Goal: Information Seeking & Learning: Learn about a topic

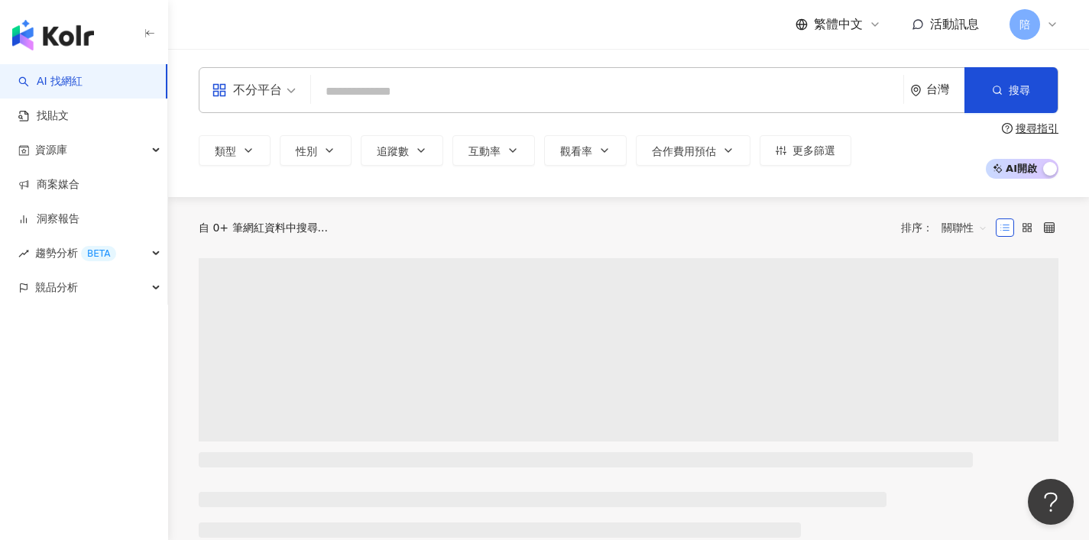
click at [525, 89] on input "search" at bounding box center [607, 91] width 580 height 29
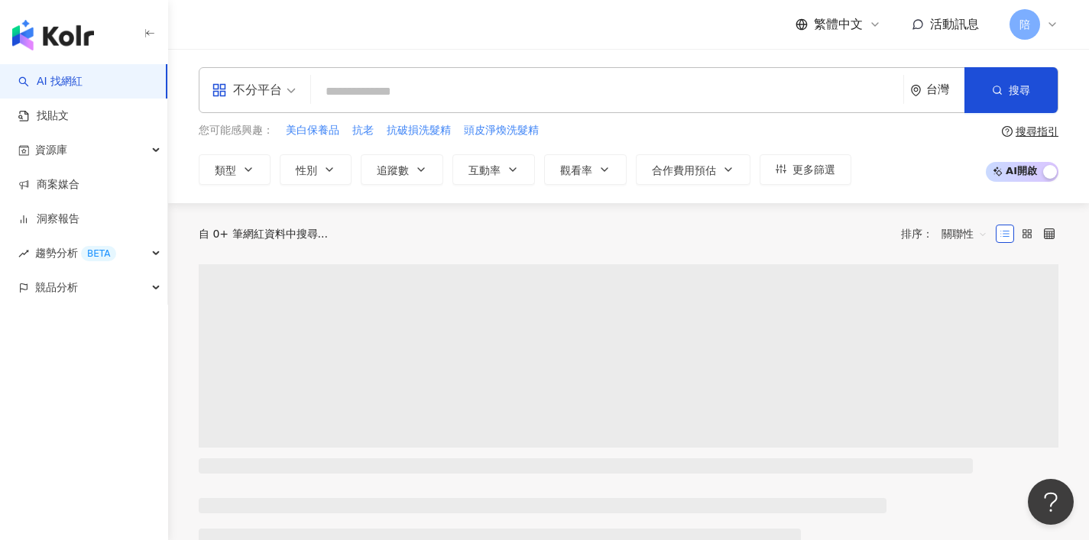
click at [264, 89] on div "不分平台" at bounding box center [247, 90] width 70 height 24
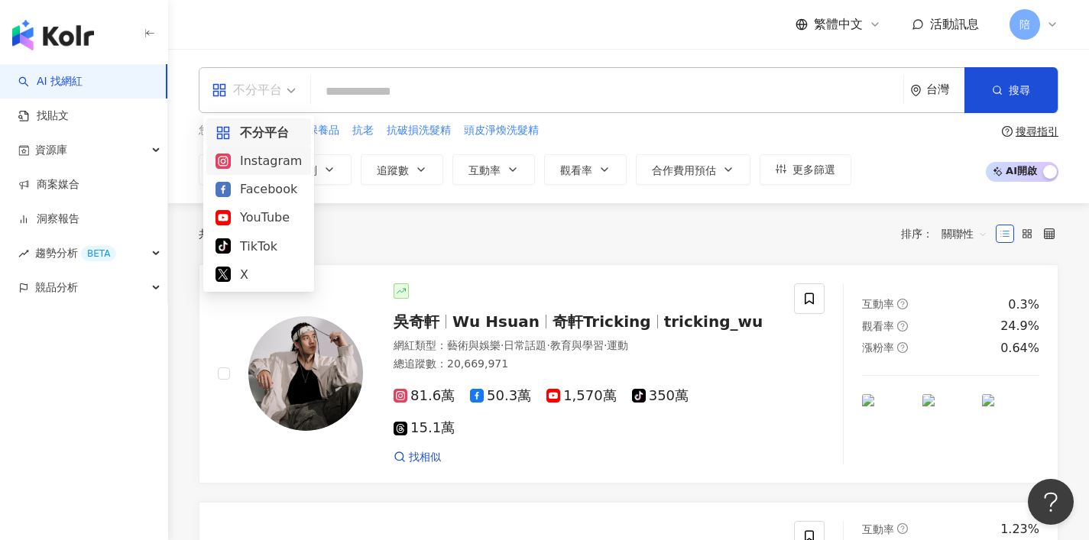
click at [276, 163] on div "Instagram" at bounding box center [258, 160] width 86 height 19
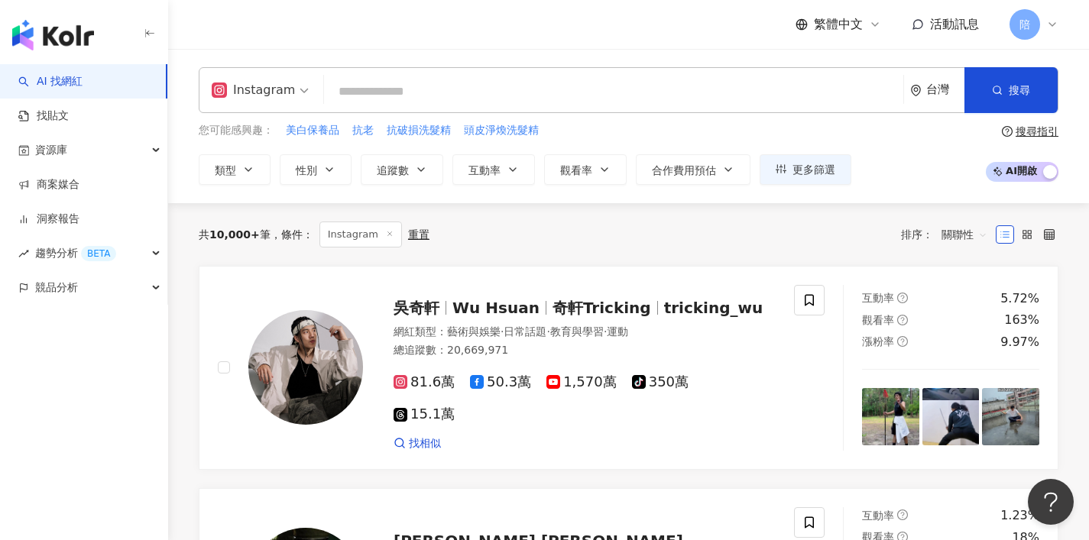
click at [442, 99] on input "search" at bounding box center [613, 91] width 567 height 29
paste input "**********"
type input "**********"
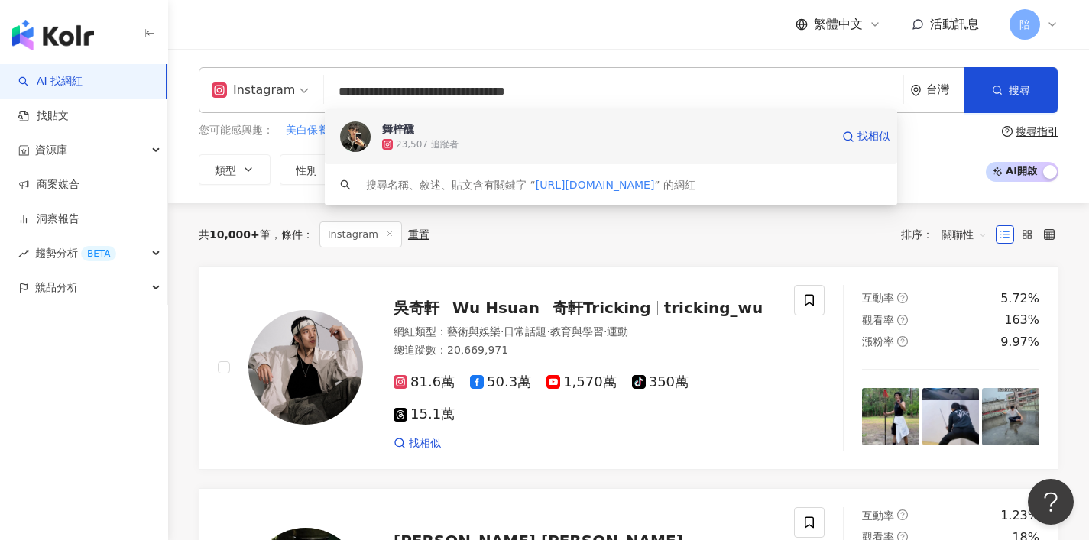
click at [503, 137] on div "23,507 追蹤者" at bounding box center [606, 144] width 448 height 15
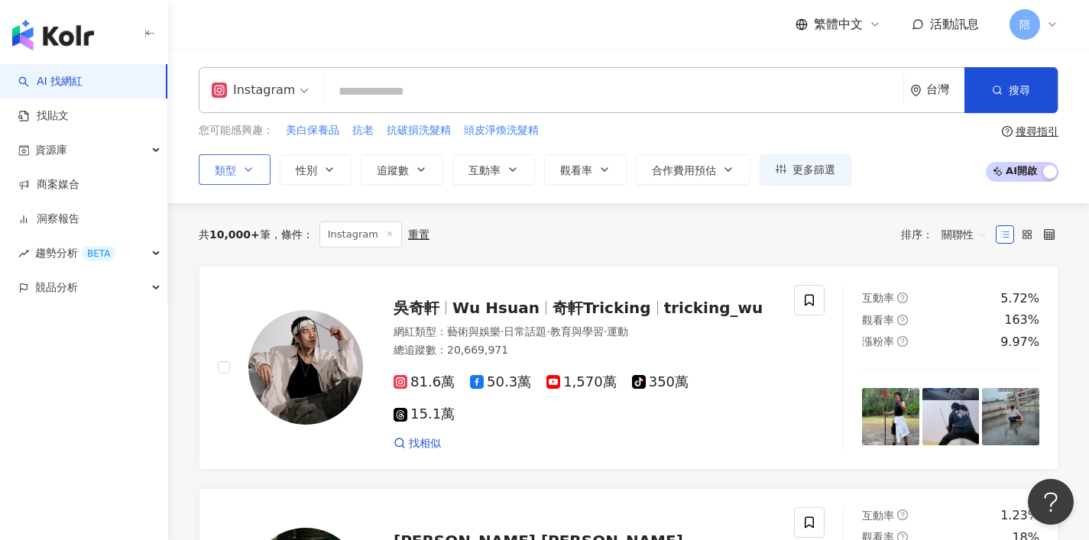
click at [253, 179] on button "類型" at bounding box center [235, 169] width 72 height 31
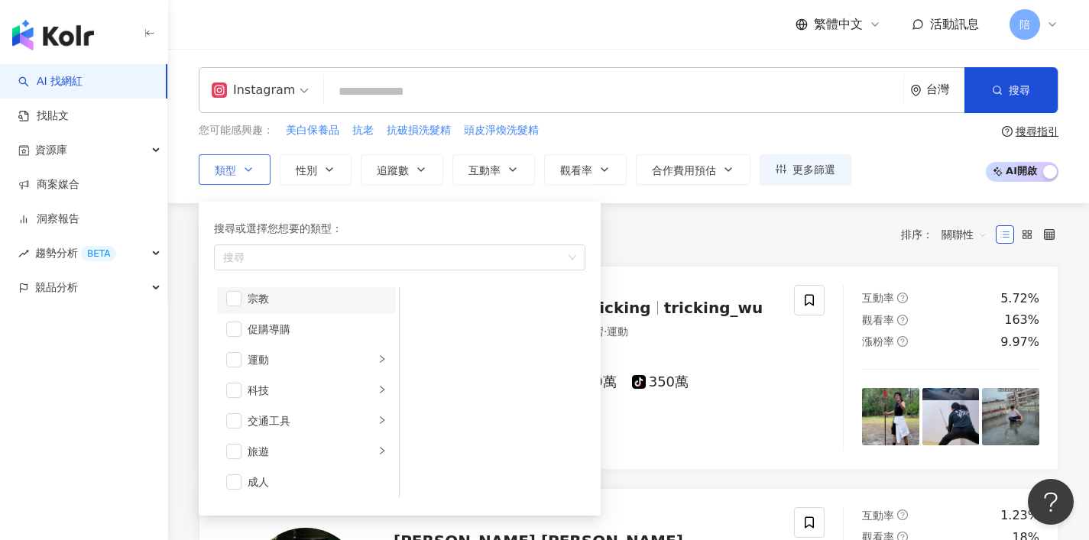
scroll to position [526, 0]
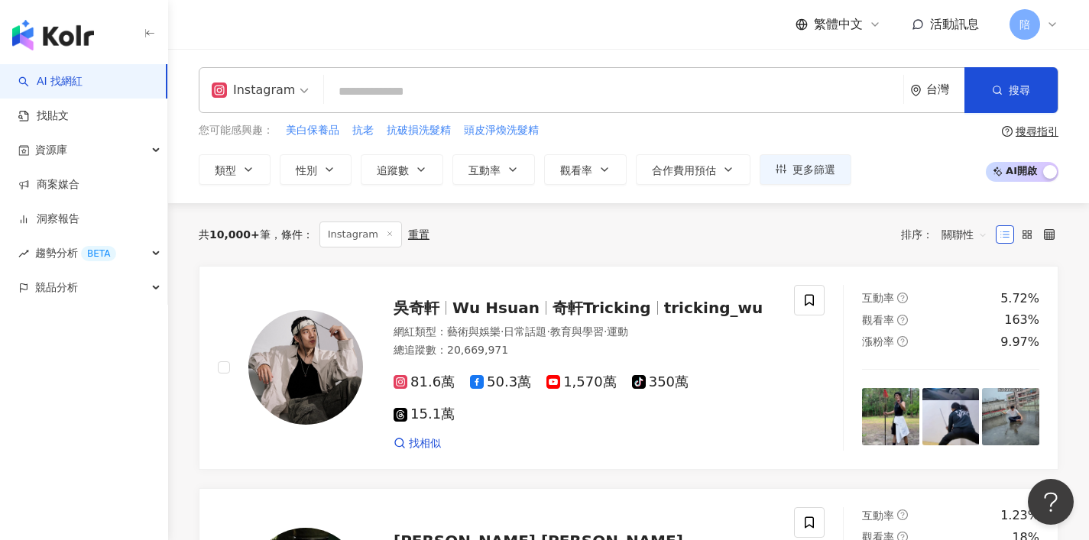
click at [755, 261] on div "共 10,000+ 筆 條件 ： Instagram 重置 排序： 關聯性" at bounding box center [629, 234] width 860 height 63
click at [395, 167] on span "追蹤數" at bounding box center [393, 170] width 32 height 12
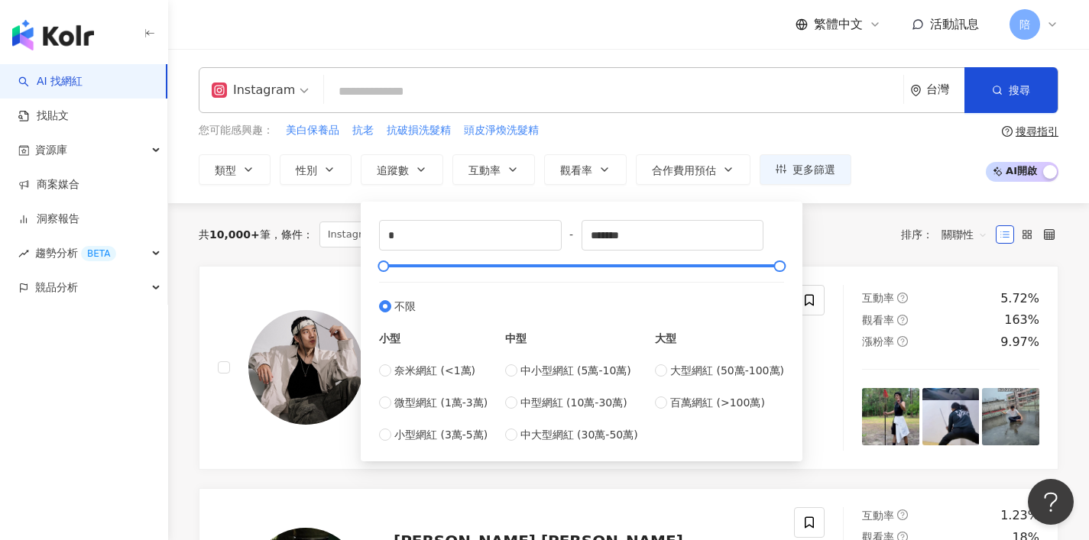
click at [860, 229] on div "共 10,000+ 筆 條件 ： Instagram 重置 排序： 關聯性" at bounding box center [629, 235] width 860 height 26
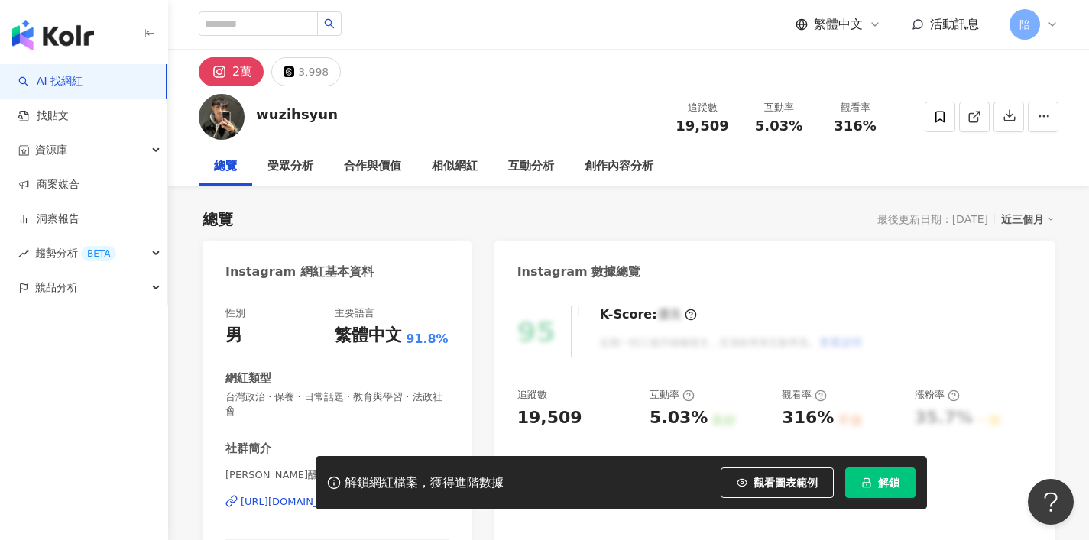
scroll to position [62, 0]
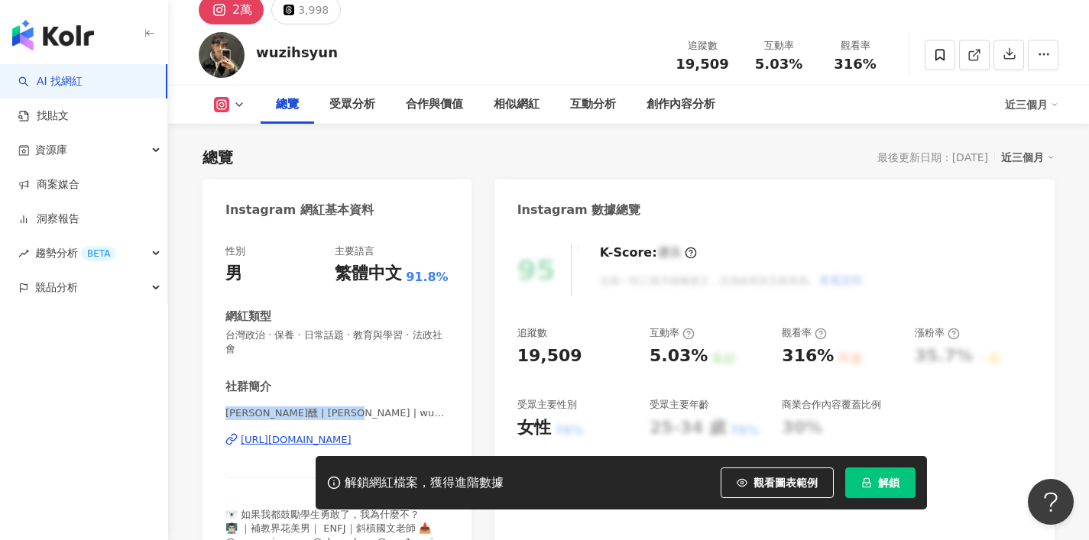
drag, startPoint x: 221, startPoint y: 399, endPoint x: 364, endPoint y: 401, distance: 142.9
click at [364, 401] on div "性別 男 主要語言 繁體中文 91.8% 網紅類型 台灣政治 · 保養 · 日常話題 · 教育與學習 · 法政社會 社群簡介 舞梓醺 | [PERSON_NA…" at bounding box center [336, 407] width 269 height 357
click at [270, 406] on span "[PERSON_NAME]醺 | [PERSON_NAME] | wuzihsyun" at bounding box center [336, 413] width 223 height 14
drag, startPoint x: 306, startPoint y: 399, endPoint x: 236, endPoint y: 397, distance: 70.3
click at [236, 406] on span "[PERSON_NAME]醺 | [PERSON_NAME] | wuzihsyun" at bounding box center [336, 413] width 223 height 14
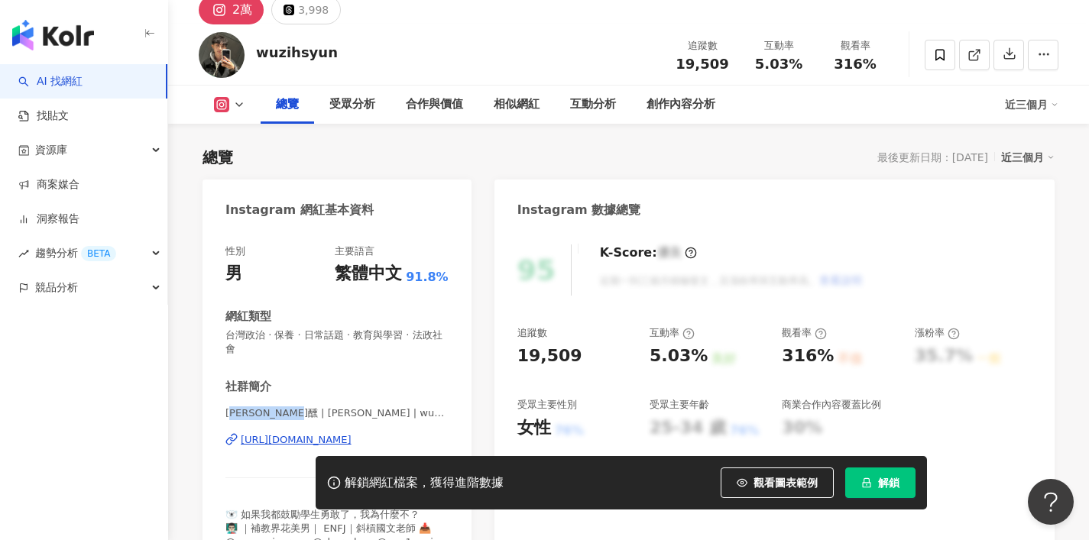
click at [236, 406] on span "[PERSON_NAME]醺 | [PERSON_NAME] | wuzihsyun" at bounding box center [336, 413] width 223 height 14
drag, startPoint x: 305, startPoint y: 400, endPoint x: 223, endPoint y: 401, distance: 81.8
click at [223, 401] on div "性別 男 主要語言 繁體中文 91.8% 網紅類型 台灣政治 · 保養 · 日常話題 · 教育與學習 · 法政社會 社群簡介 舞梓醺 | [PERSON_NA…" at bounding box center [336, 407] width 269 height 357
